Goal: Task Accomplishment & Management: Use online tool/utility

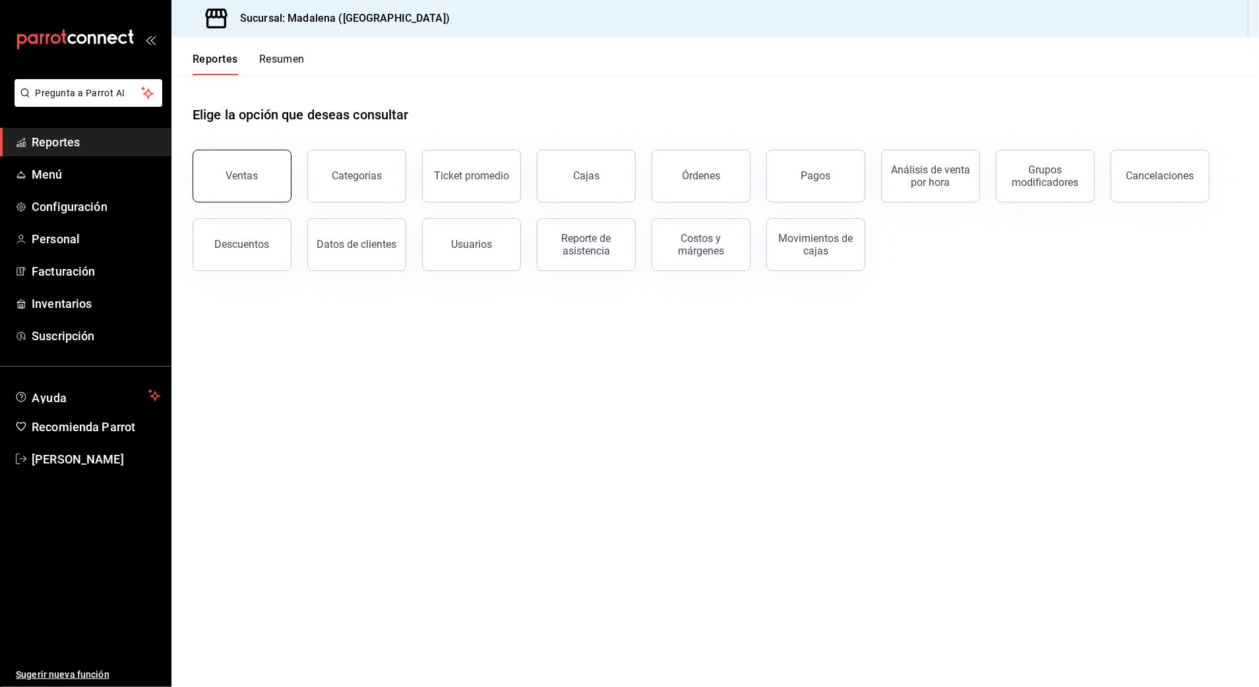
click at [243, 183] on button "Ventas" at bounding box center [242, 176] width 99 height 53
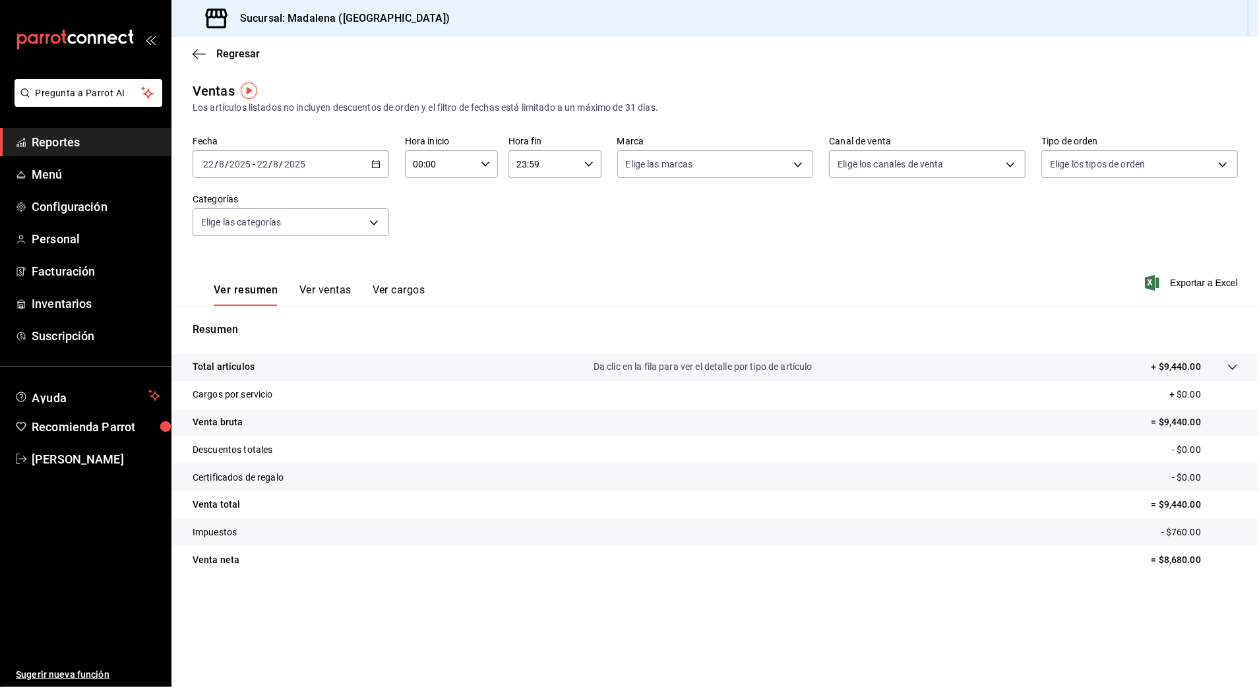
click at [259, 170] on div "[DATE] [DATE] - [DATE] [DATE]" at bounding box center [291, 164] width 197 height 28
click at [265, 326] on span "Rango de fechas" at bounding box center [255, 323] width 102 height 14
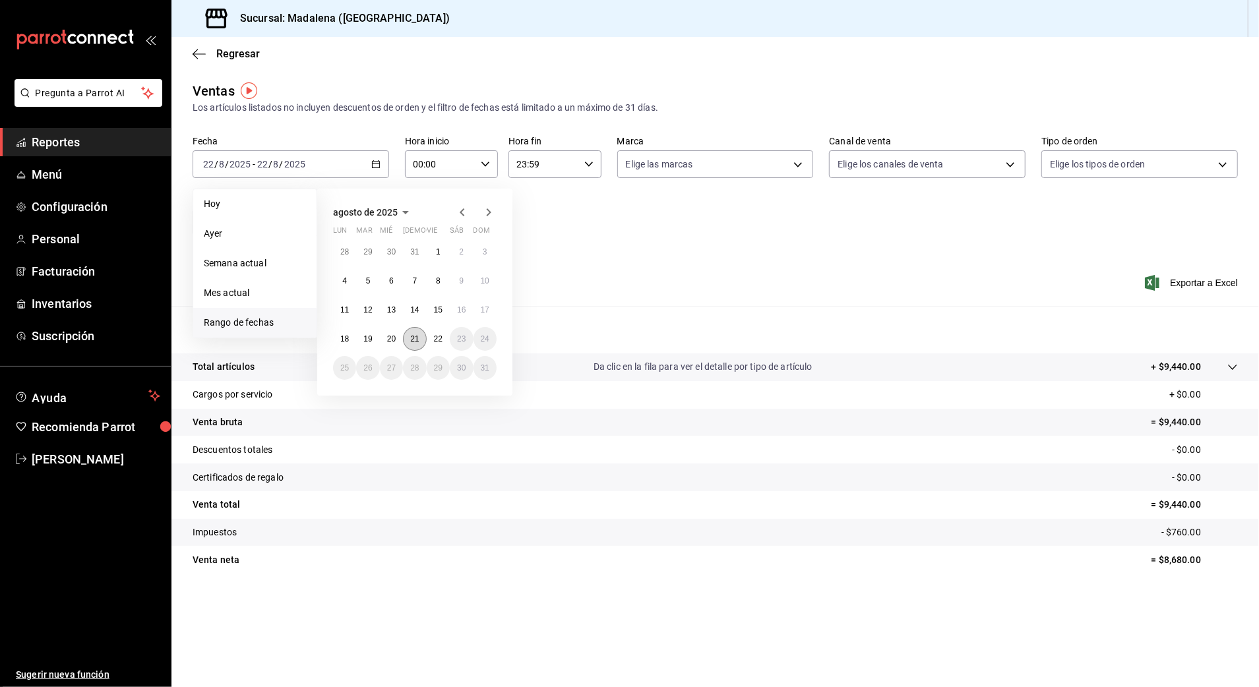
click at [417, 340] on abbr "21" at bounding box center [414, 339] width 9 height 9
click at [431, 340] on button "22" at bounding box center [438, 339] width 23 height 24
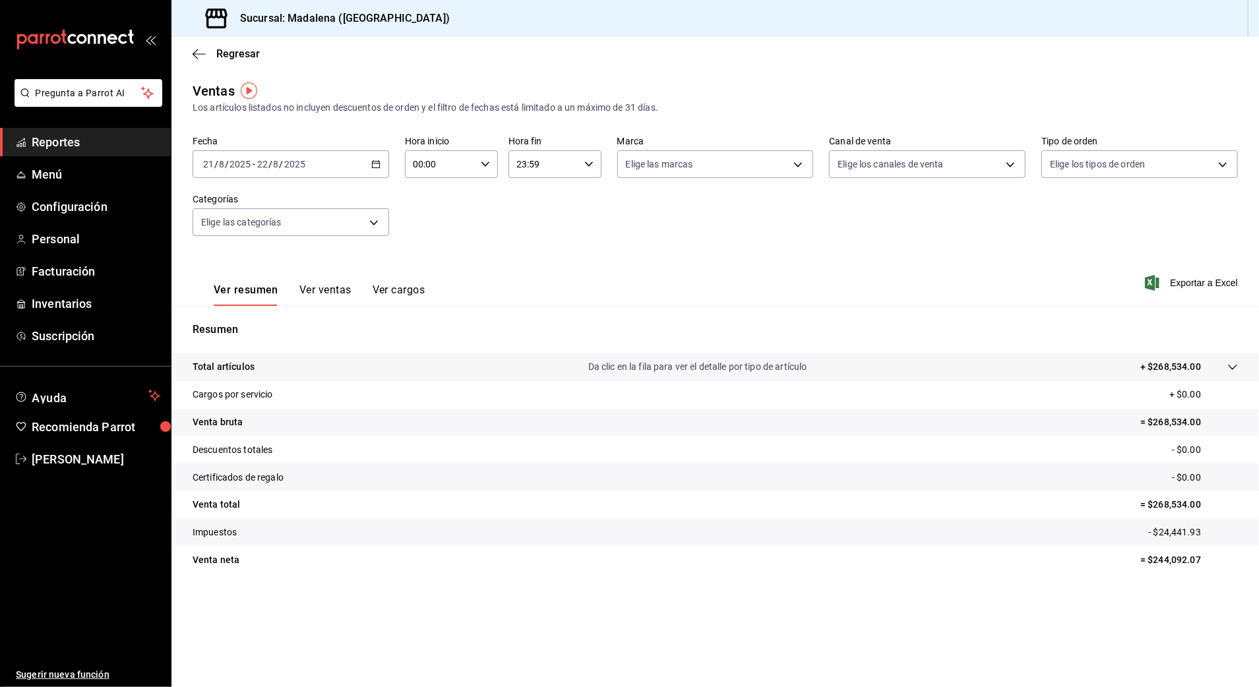
click at [414, 162] on input "00:00" at bounding box center [440, 164] width 71 height 26
click at [428, 254] on span "10" at bounding box center [429, 250] width 26 height 11
type input "10:00"
click at [531, 166] on div at bounding box center [629, 343] width 1259 height 687
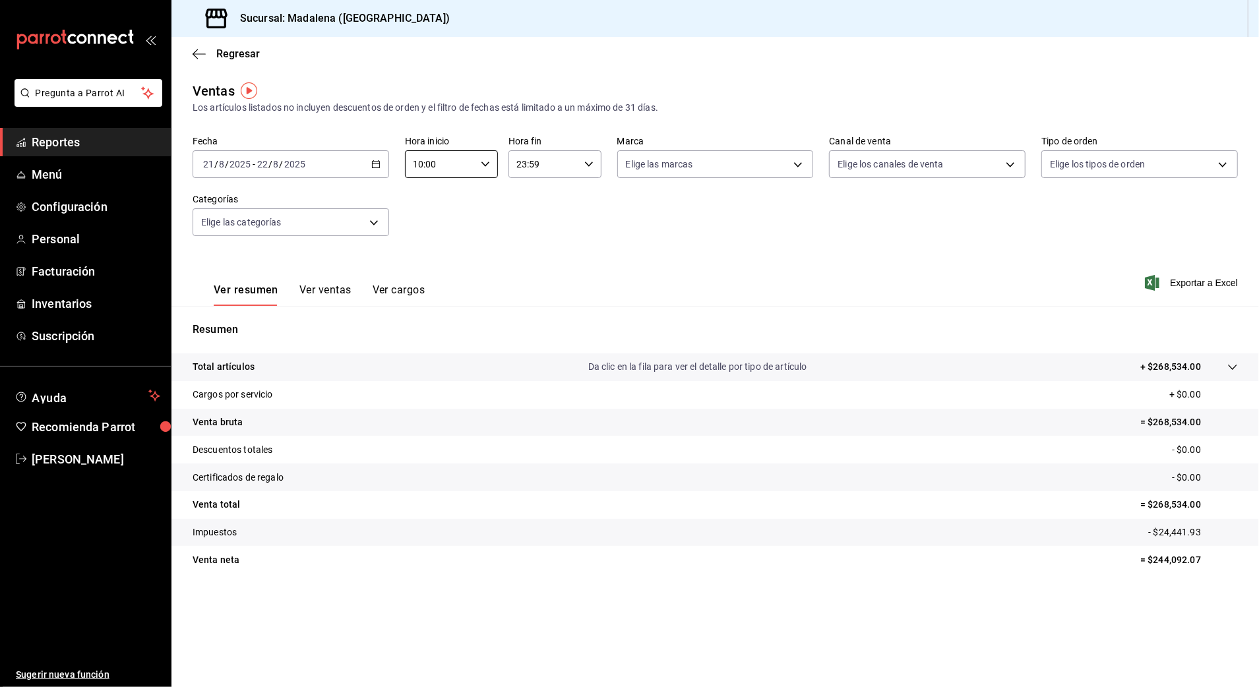
click at [524, 164] on input "23:59" at bounding box center [544, 164] width 71 height 26
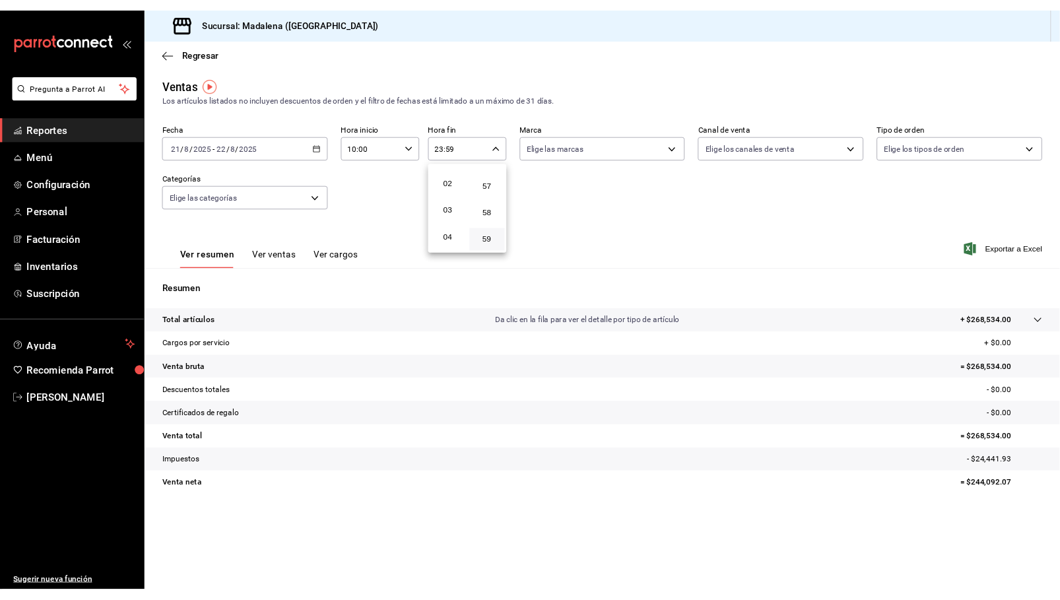
scroll to position [38, 0]
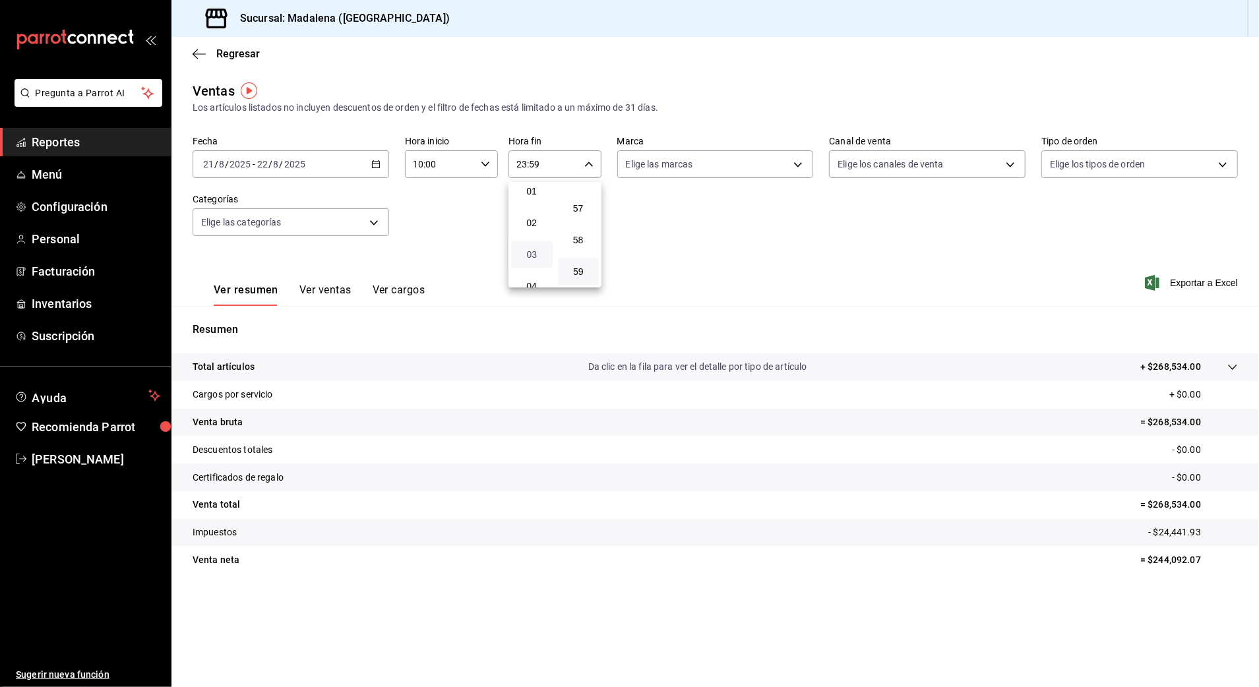
click at [526, 253] on span "03" at bounding box center [532, 254] width 26 height 11
type input "03:59"
click at [848, 245] on div at bounding box center [629, 343] width 1259 height 687
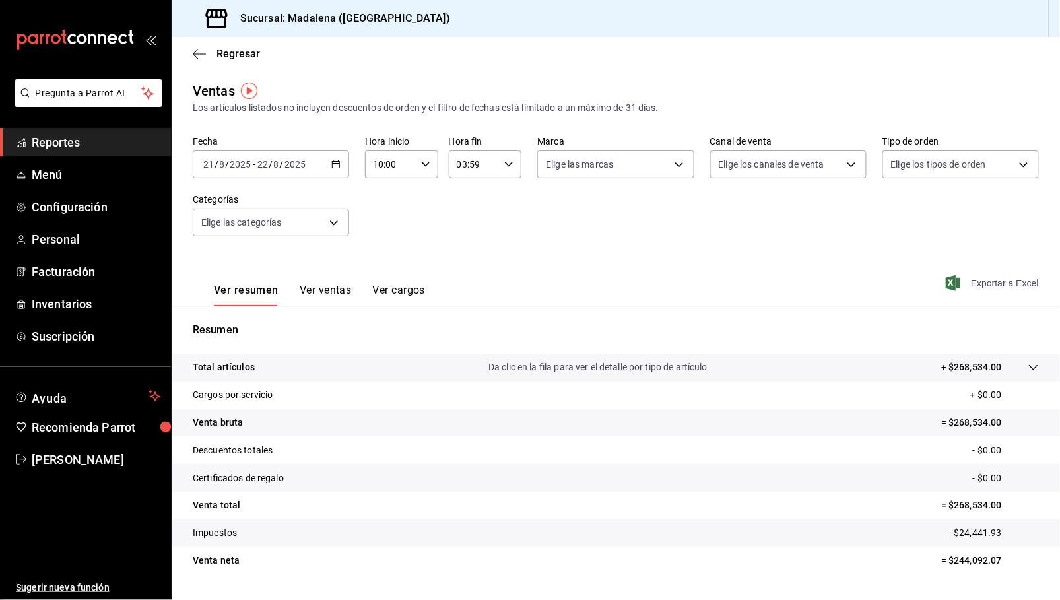
click at [978, 288] on span "Exportar a Excel" at bounding box center [993, 283] width 90 height 16
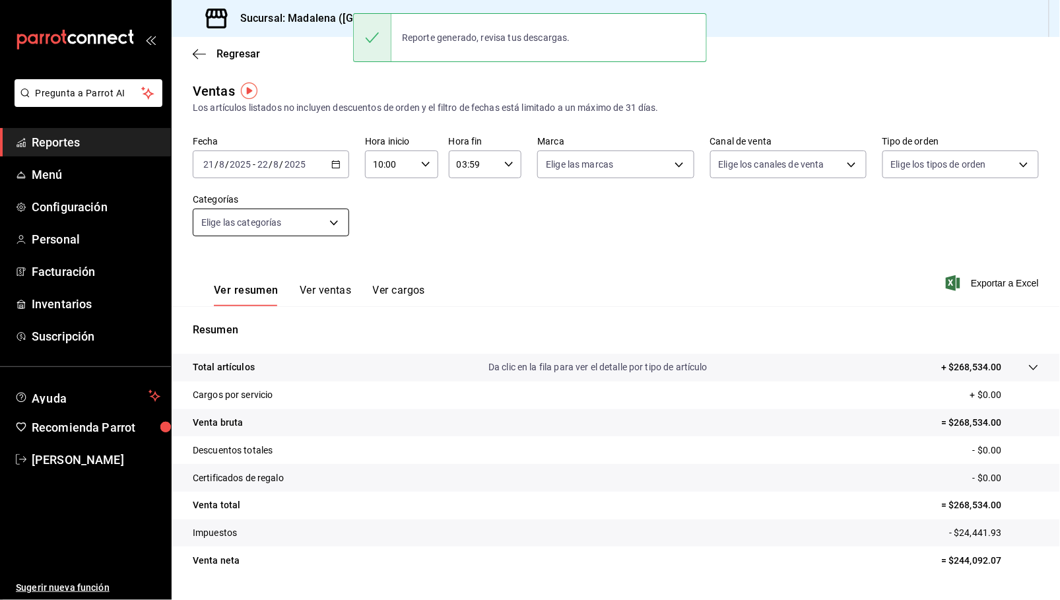
click at [267, 214] on body "Pregunta a Parrot AI Reportes Menú Configuración Personal Facturación Inventari…" at bounding box center [530, 300] width 1060 height 600
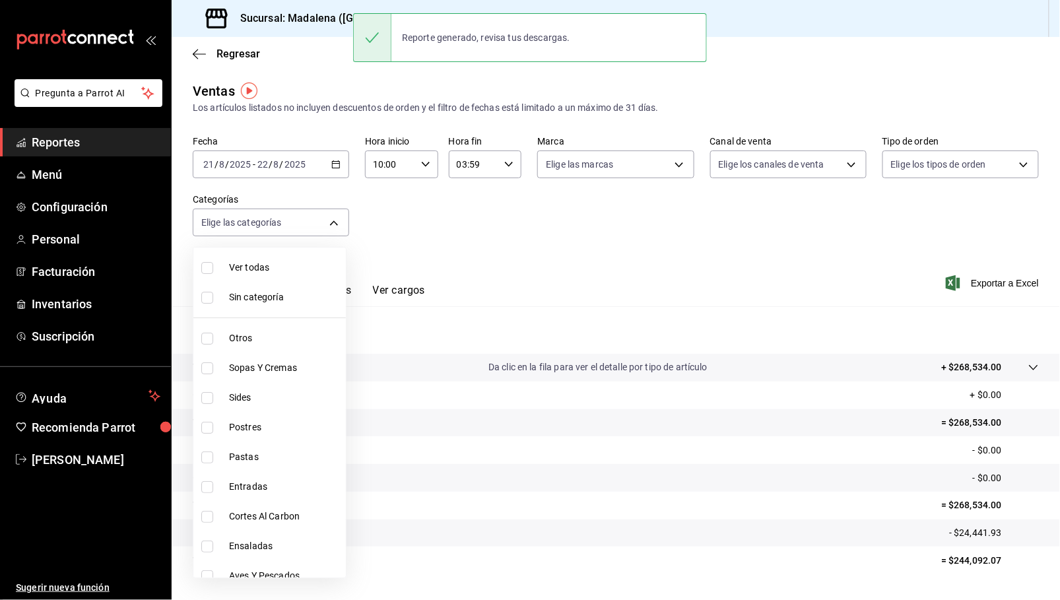
click at [294, 525] on li "Cortes Al Carbon" at bounding box center [269, 516] width 152 height 30
type input "9fb8f84e-bcbd-4d4d-9838-846cd7461fb1"
checkbox input "true"
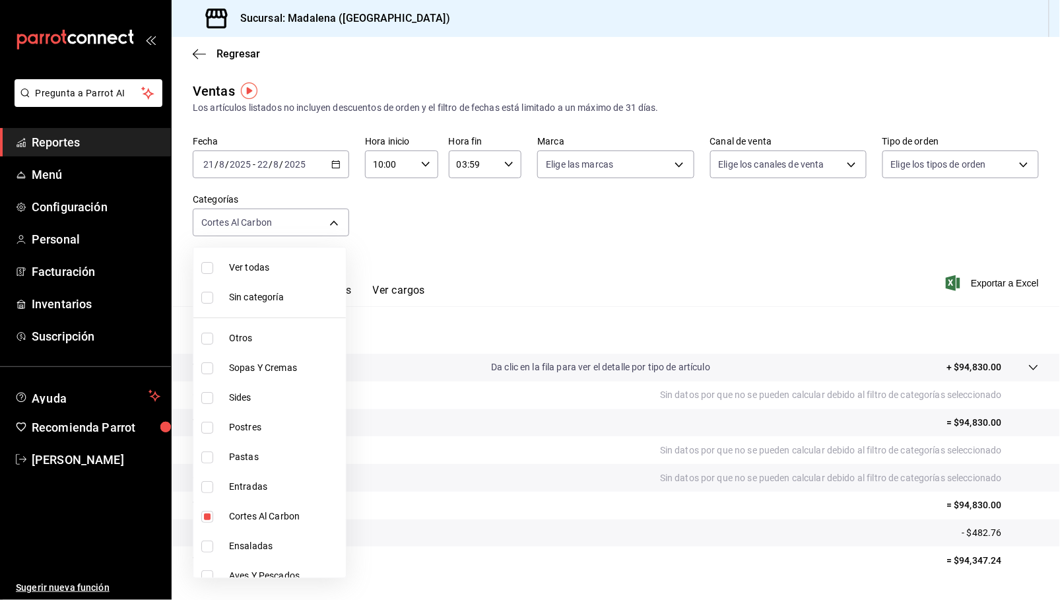
click at [988, 283] on div at bounding box center [530, 300] width 1060 height 600
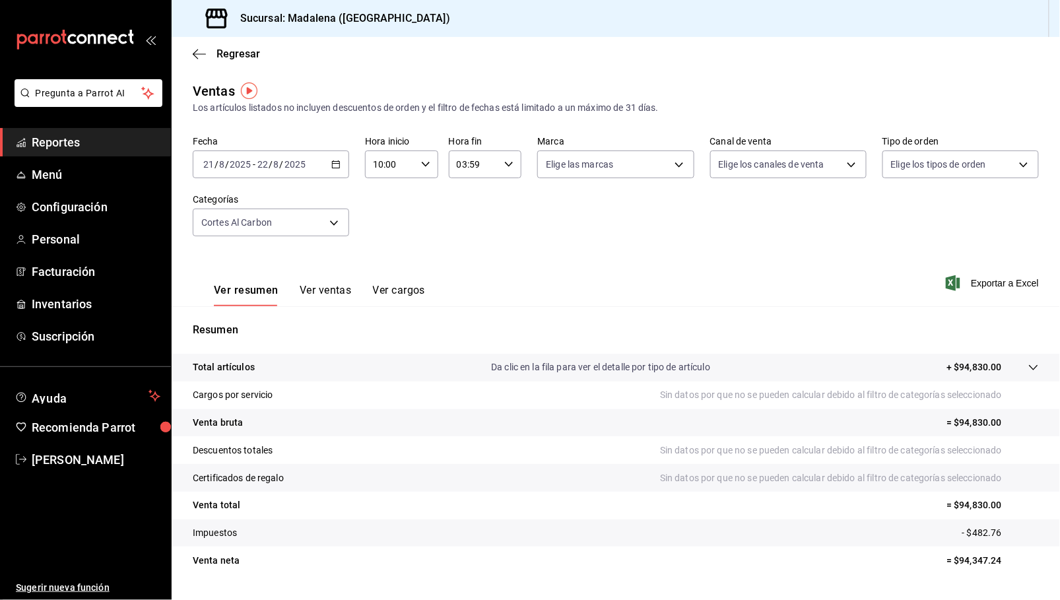
click at [988, 283] on span "Exportar a Excel" at bounding box center [993, 283] width 90 height 16
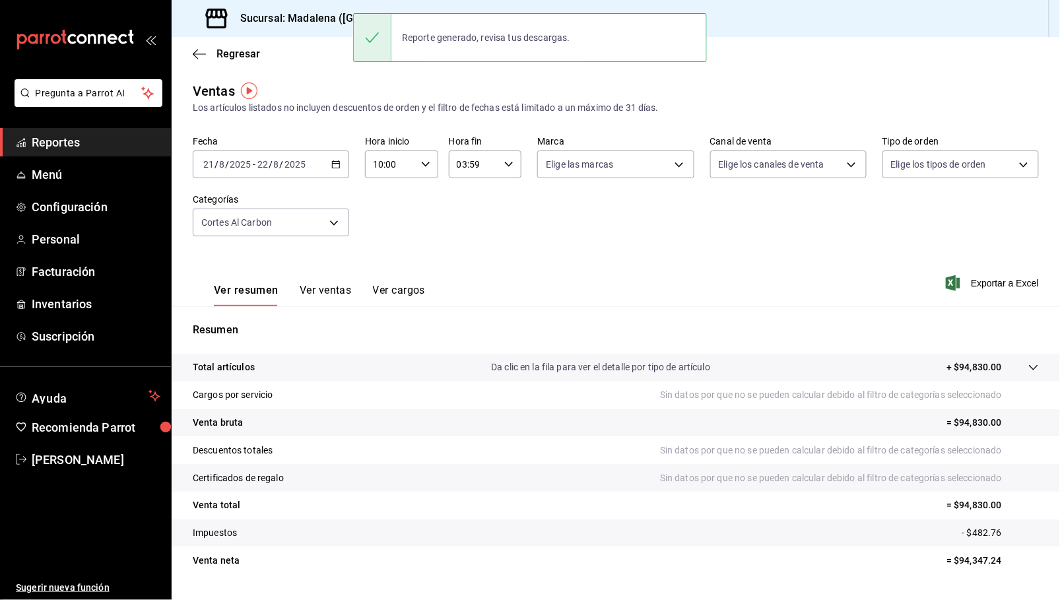
click at [343, 77] on main "Regresar Ventas Los artículos listados no incluyen descuentos de orden y el fil…" at bounding box center [616, 334] width 888 height 595
click at [88, 141] on span "Reportes" at bounding box center [96, 142] width 129 height 18
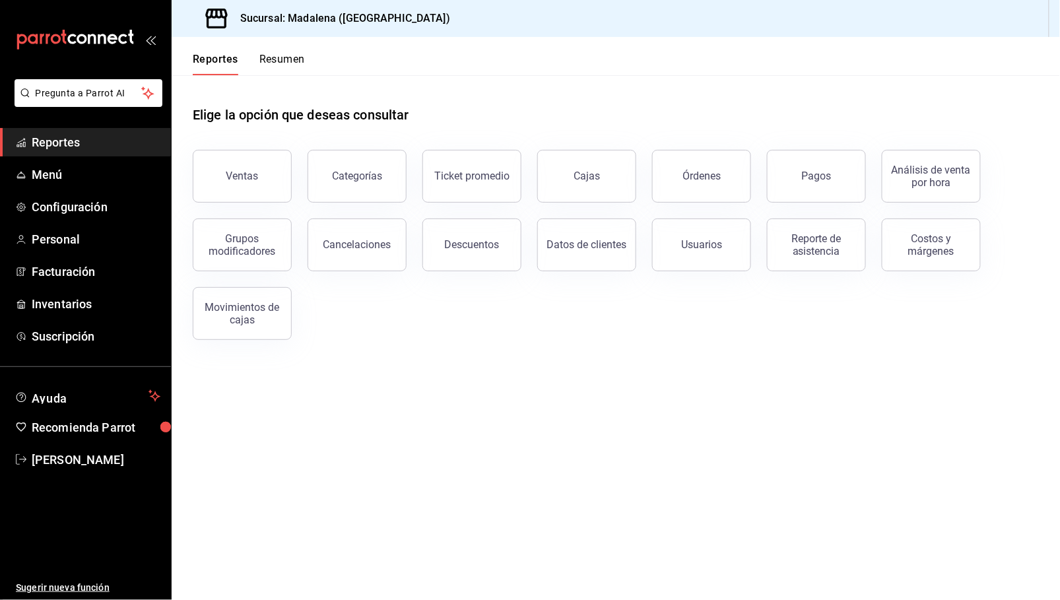
drag, startPoint x: 576, startPoint y: 186, endPoint x: 568, endPoint y: 187, distance: 8.0
click at [574, 186] on button "Cajas" at bounding box center [586, 176] width 99 height 53
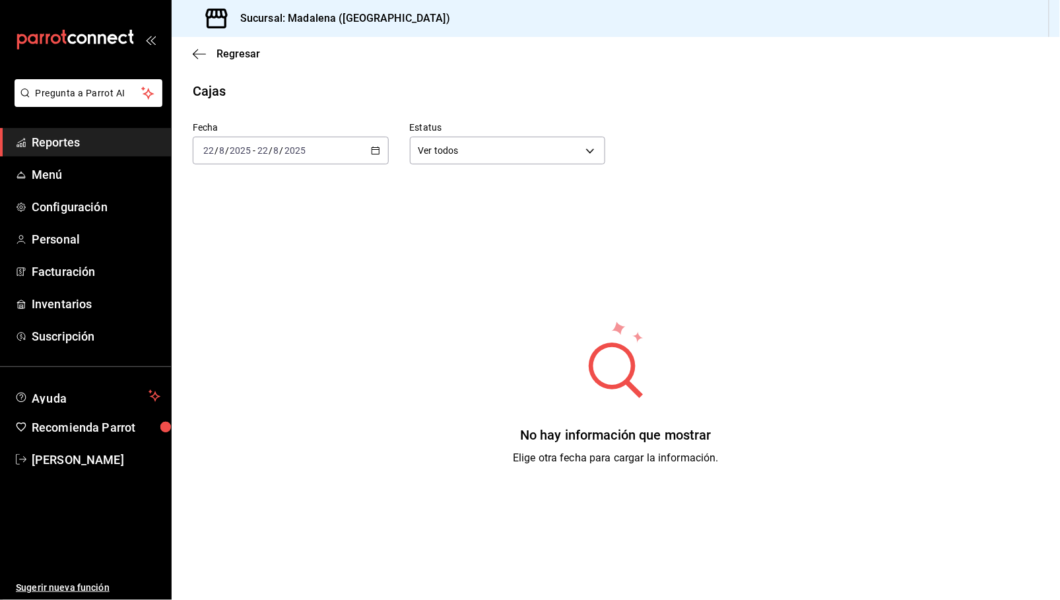
click at [288, 148] on input "2025" at bounding box center [295, 150] width 22 height 11
click at [239, 218] on span "Ayer" at bounding box center [255, 220] width 102 height 14
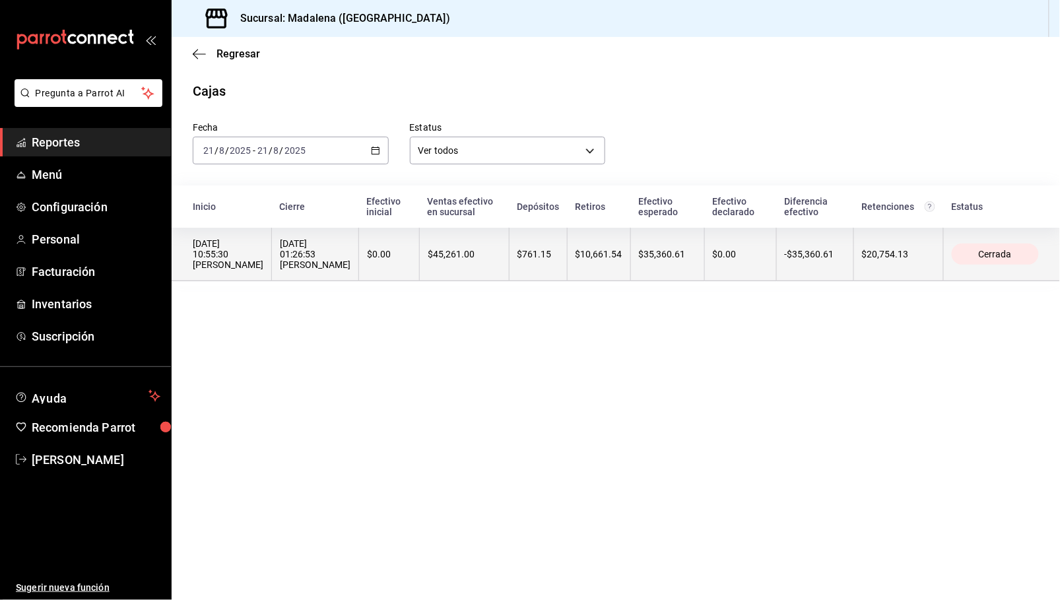
click at [837, 249] on th "-$35,360.61" at bounding box center [814, 254] width 77 height 53
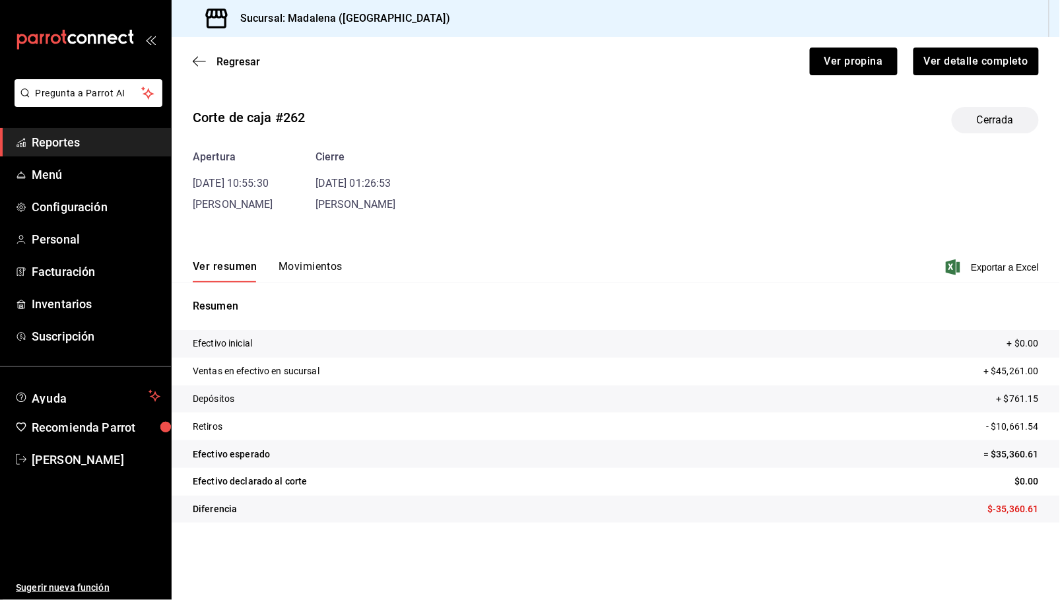
click at [995, 276] on div "Ver resumen Movimientos Exportar a Excel" at bounding box center [616, 263] width 888 height 38
click at [990, 271] on span "Exportar a Excel" at bounding box center [993, 267] width 90 height 16
drag, startPoint x: 558, startPoint y: 66, endPoint x: 614, endPoint y: 66, distance: 56.1
click at [558, 66] on div "Ver propina Ver detalle completo" at bounding box center [641, 54] width 794 height 44
click at [860, 61] on button "Ver propina" at bounding box center [854, 62] width 88 height 28
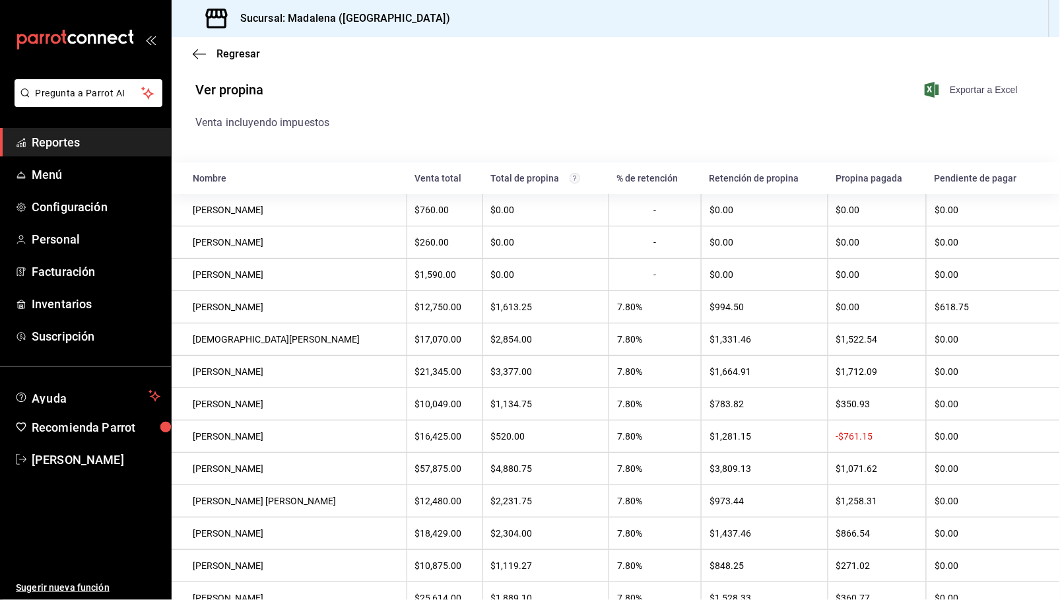
click at [972, 92] on span "Exportar a Excel" at bounding box center [972, 90] width 90 height 16
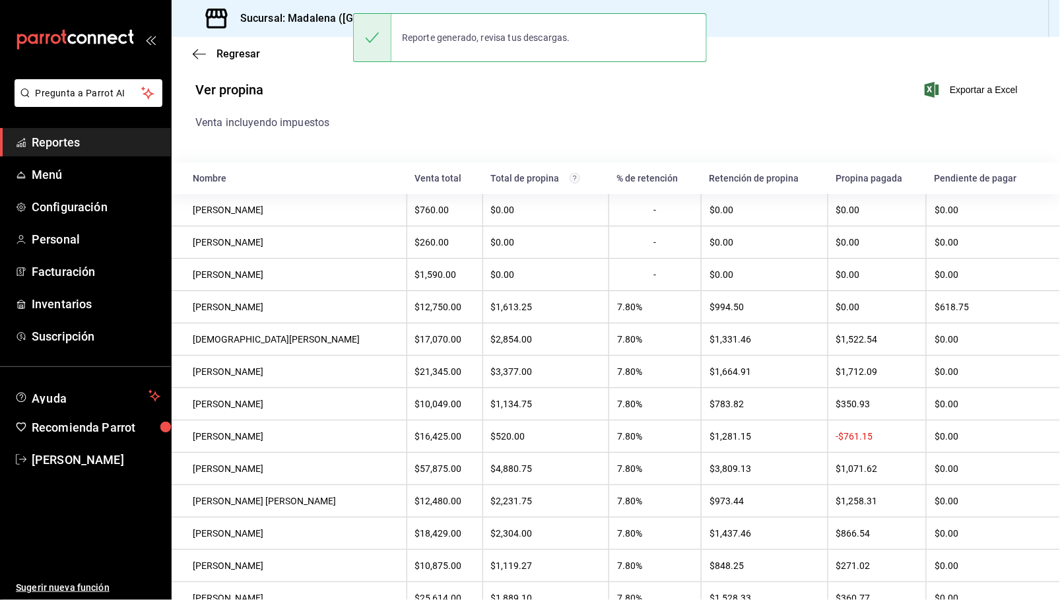
click at [482, 83] on div "Ver propina Exportar a Excel" at bounding box center [606, 98] width 864 height 34
